Goal: Information Seeking & Learning: Learn about a topic

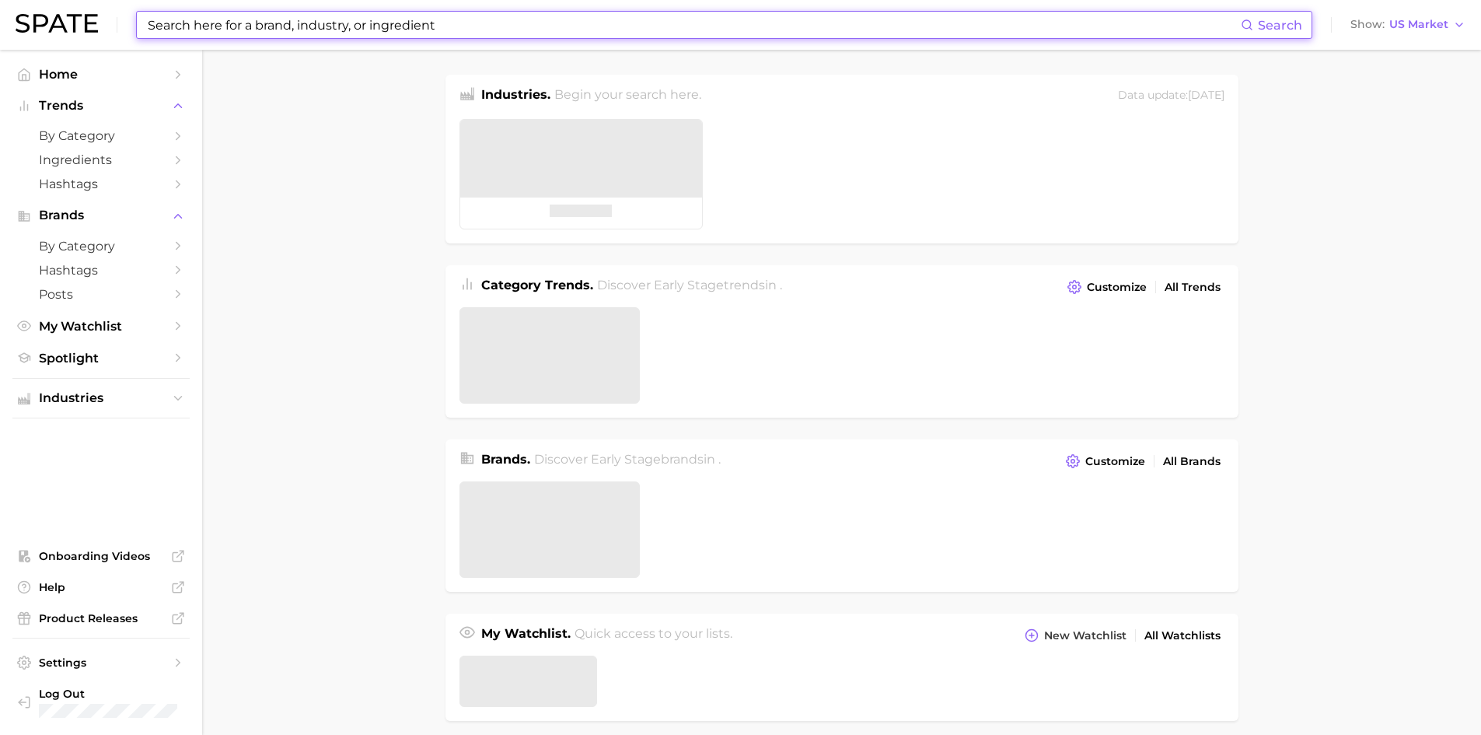
click at [239, 23] on input at bounding box center [693, 25] width 1095 height 26
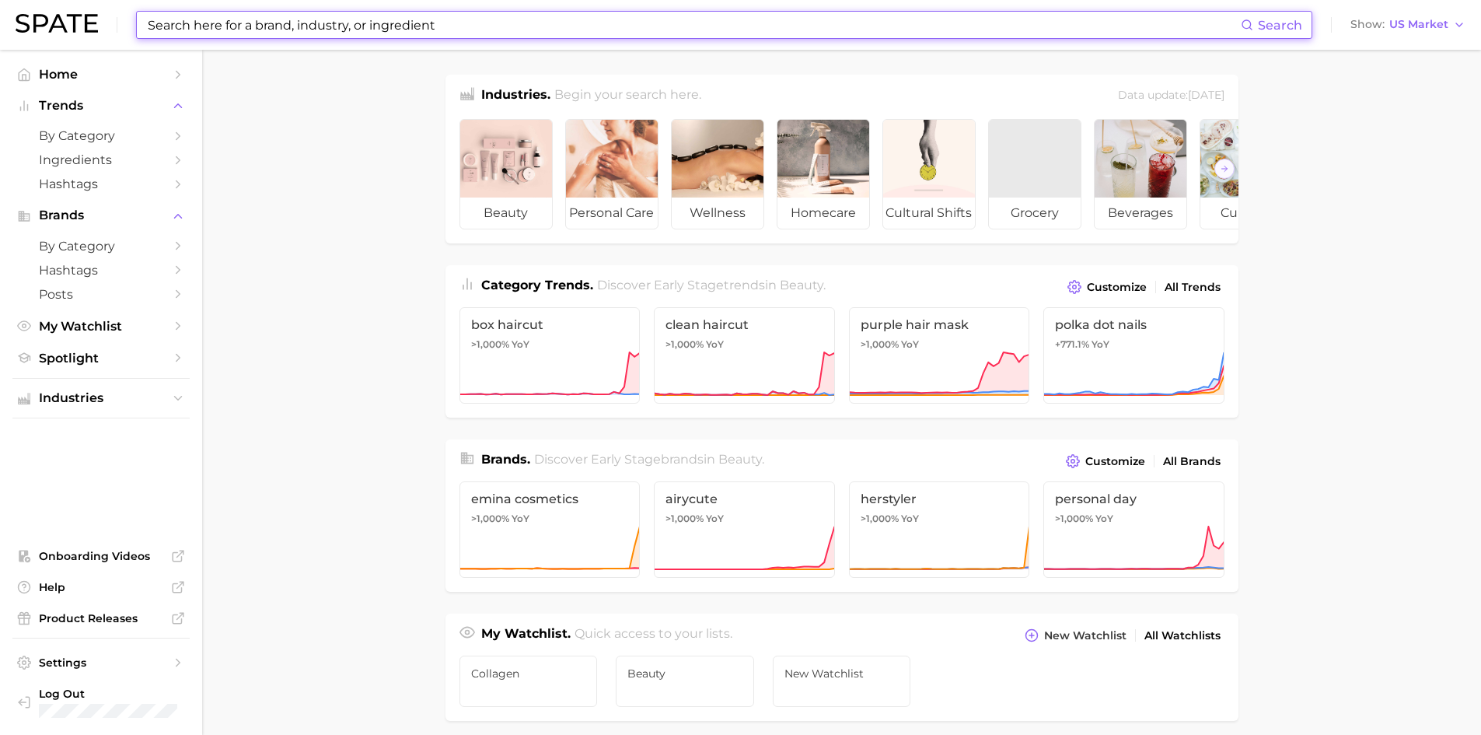
type input "s"
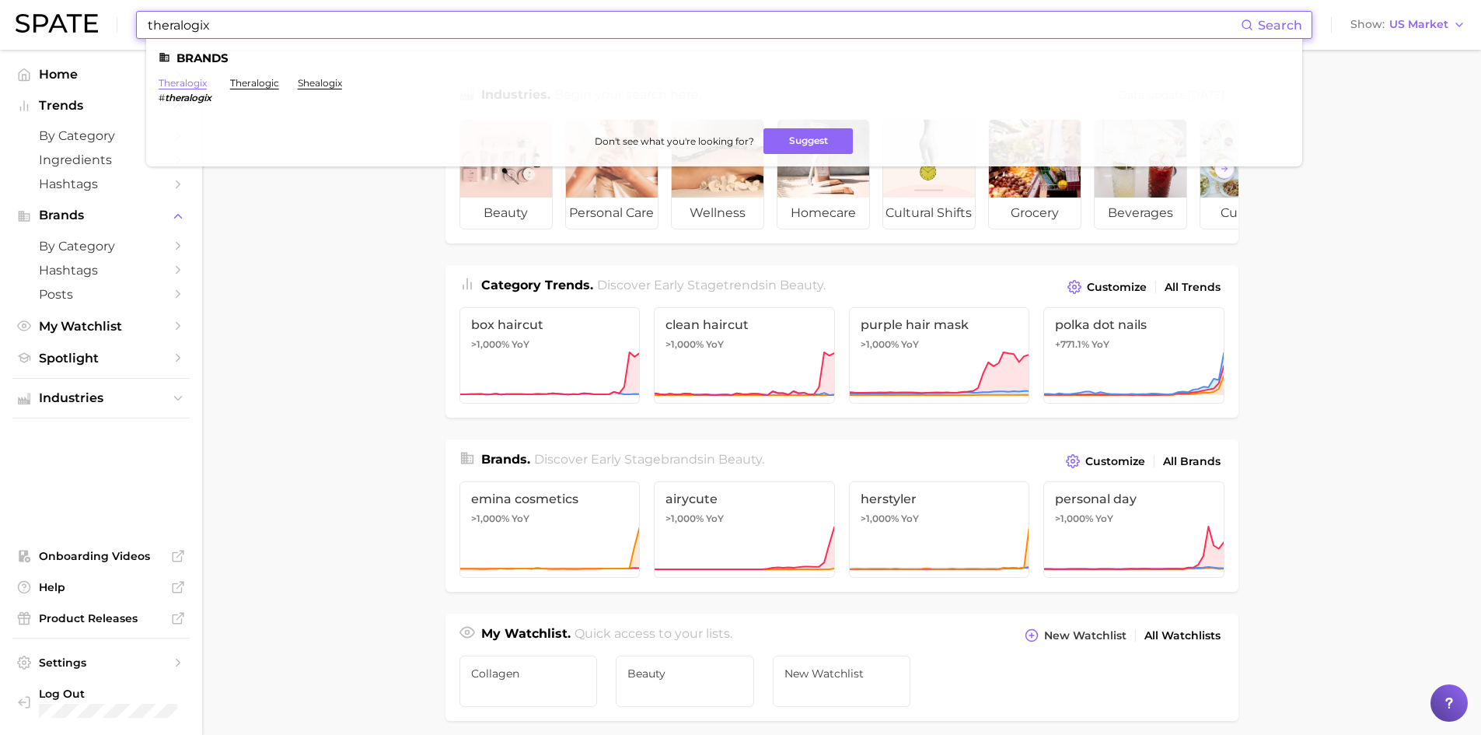
type input "theralogix"
click at [181, 81] on link "theralogix" at bounding box center [183, 83] width 48 height 12
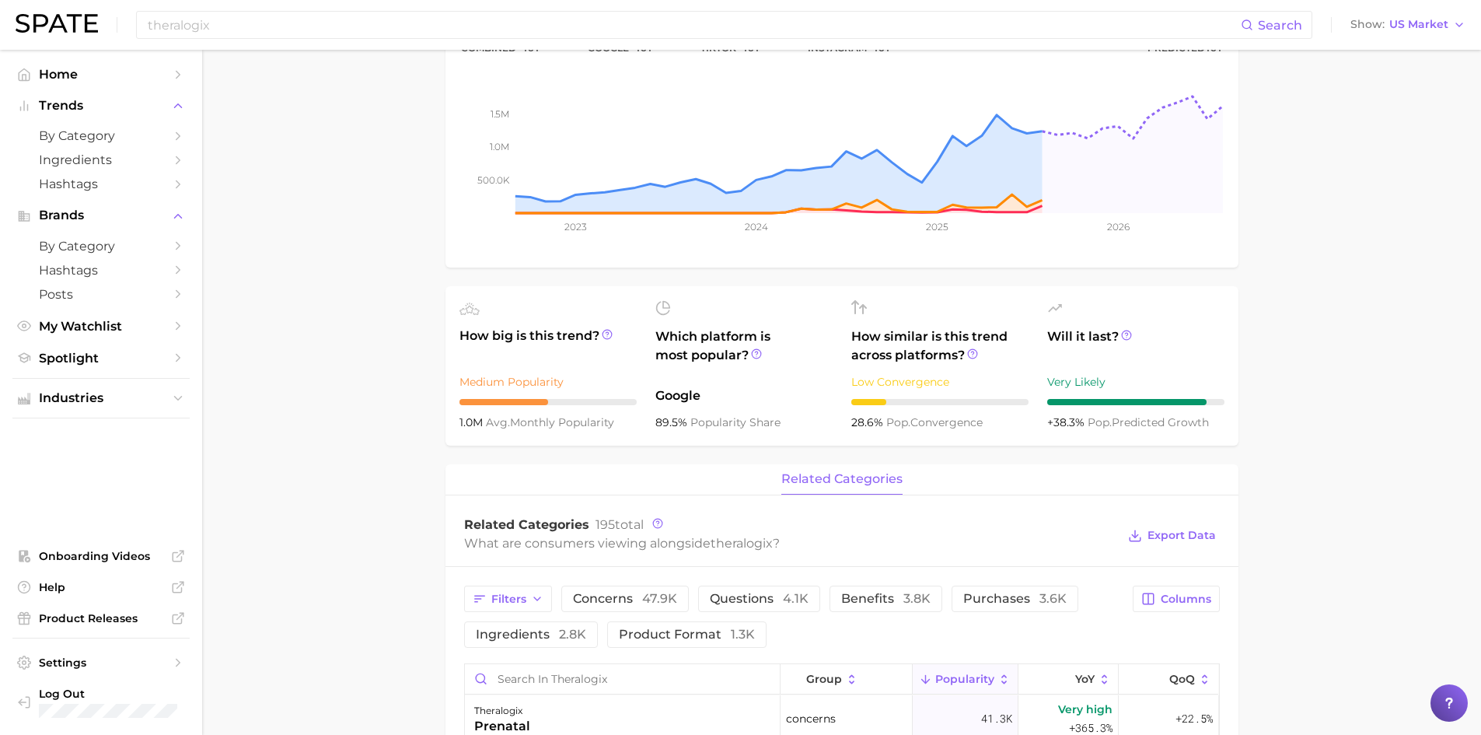
scroll to position [544, 0]
